Goal: Use online tool/utility: Utilize a website feature to perform a specific function

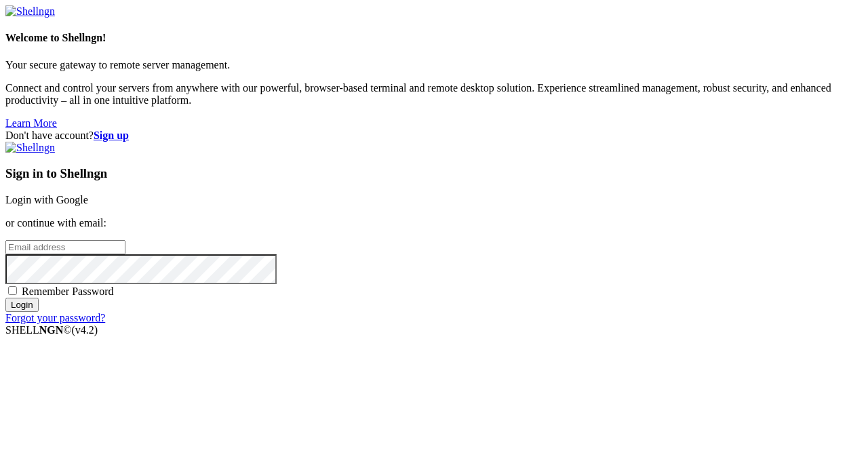
click at [495, 142] on div "Sign in to Shellngn Login with Google or continue with email: Remember Password…" at bounding box center [433, 233] width 857 height 182
click at [88, 194] on link "Login with Google" at bounding box center [46, 200] width 83 height 12
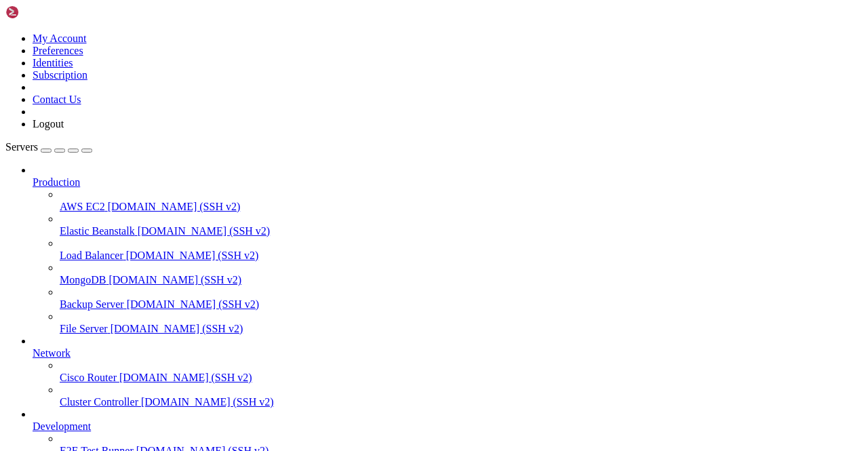
scroll to position [168, 0]
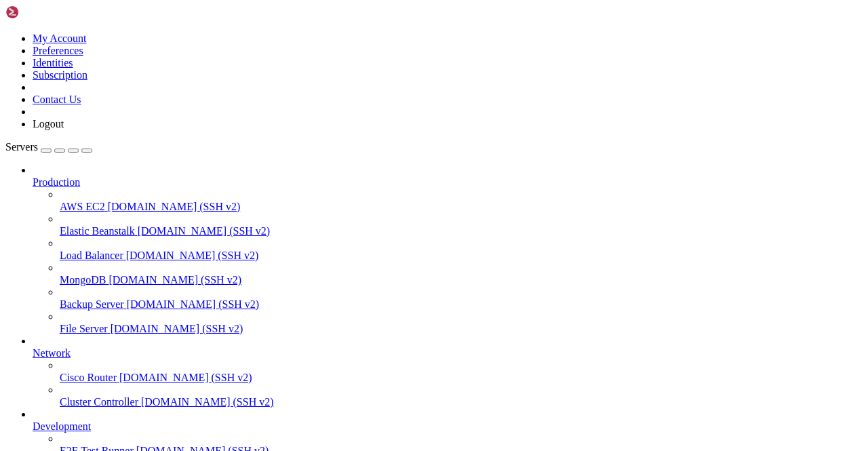
scroll to position [1356, 0]
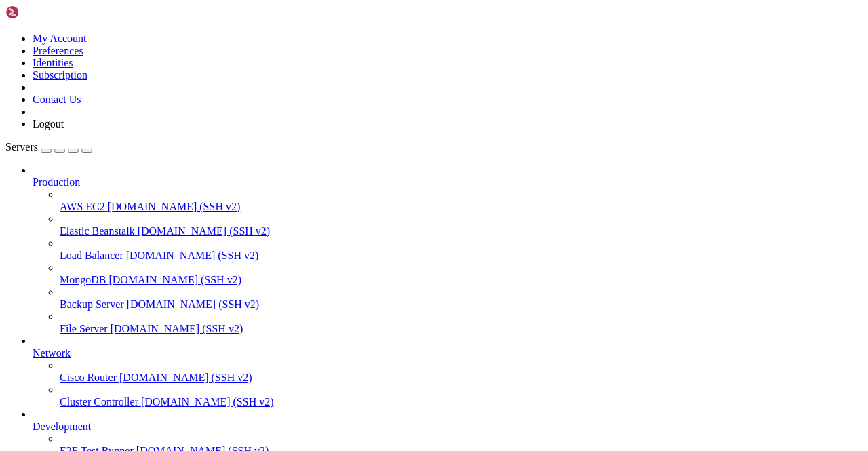
scroll to position [0, 0]
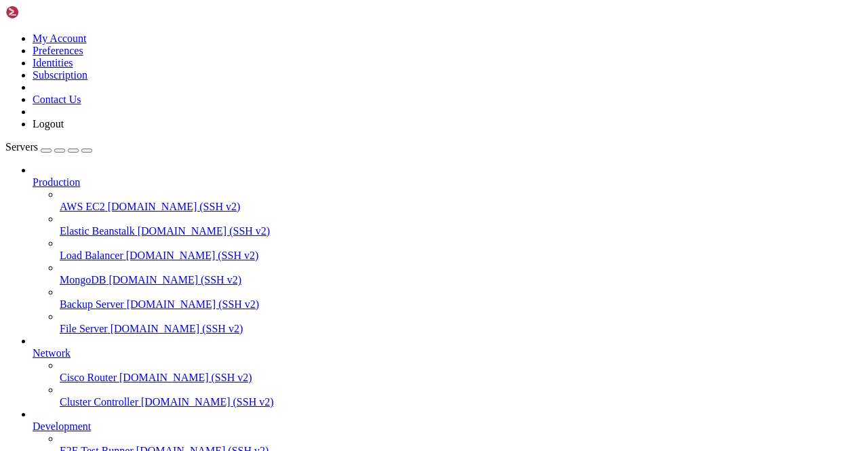
scroll to position [1349, 0]
